Goal: Find specific page/section: Find specific page/section

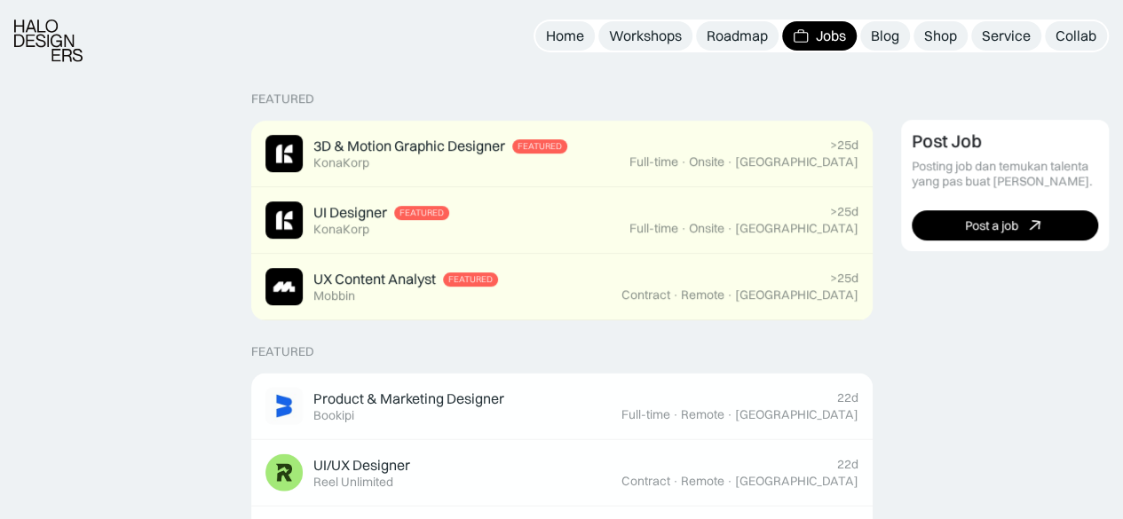
scroll to position [392, 0]
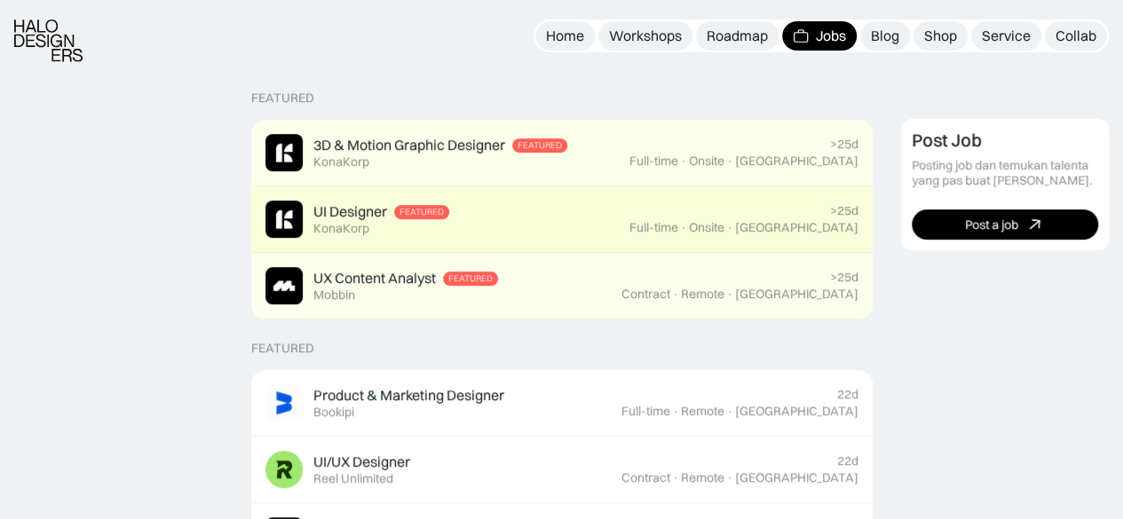
click at [369, 218] on div "UI Designer" at bounding box center [350, 211] width 74 height 19
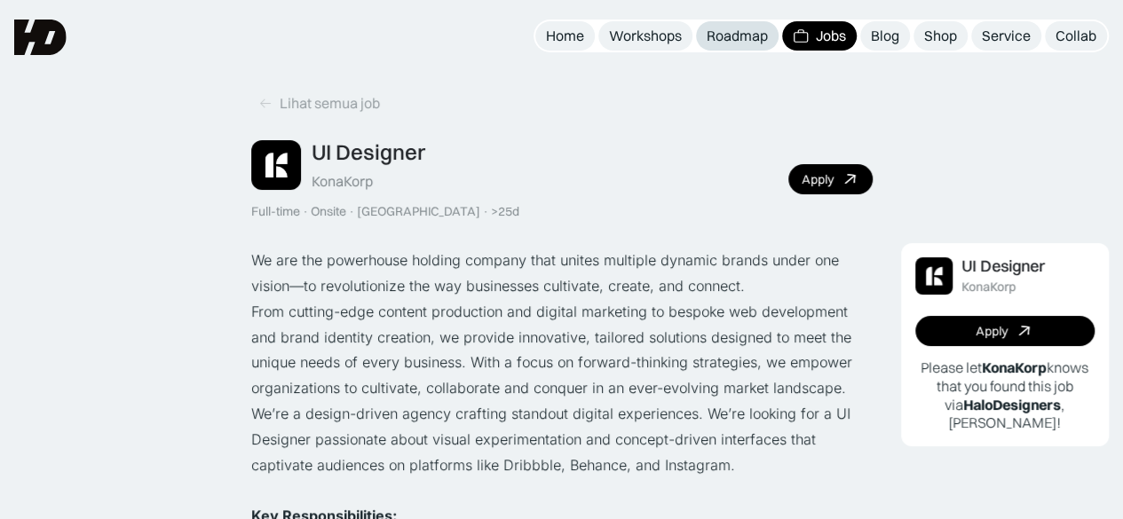
click at [764, 49] on link "Roadmap" at bounding box center [737, 35] width 83 height 29
